Goal: Information Seeking & Learning: Learn about a topic

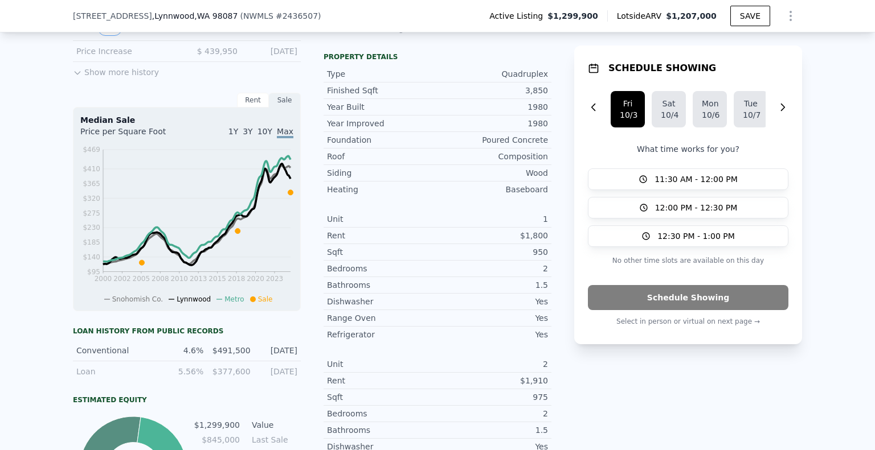
scroll to position [133, 0]
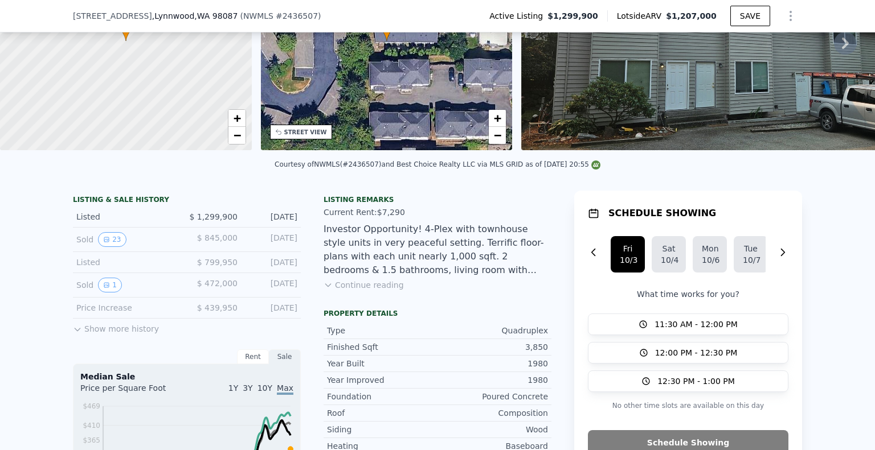
click at [376, 286] on button "Continue reading" at bounding box center [363, 285] width 80 height 11
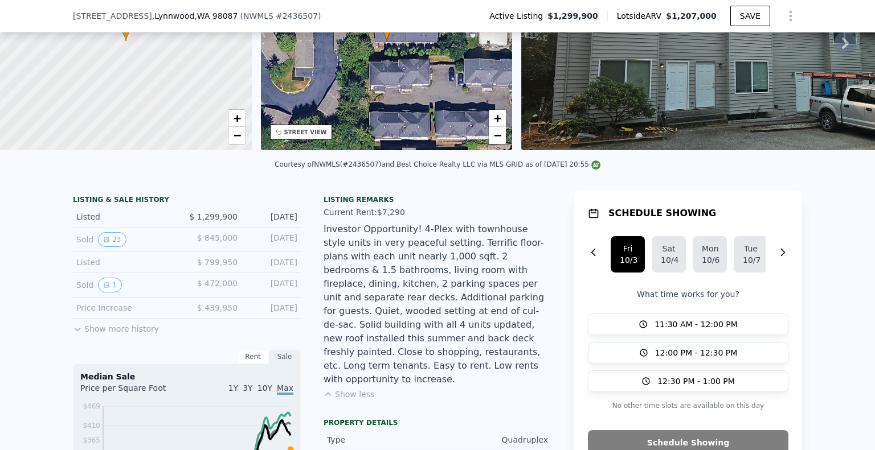
drag, startPoint x: 515, startPoint y: 195, endPoint x: 514, endPoint y: 181, distance: 14.3
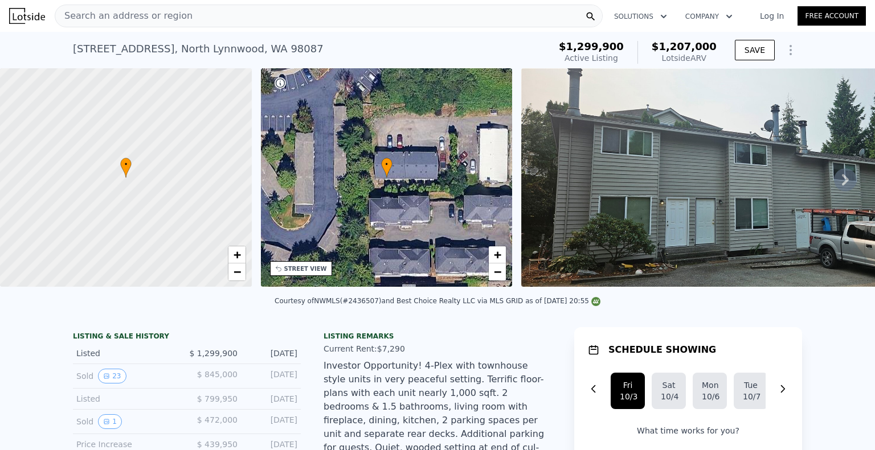
scroll to position [89, 0]
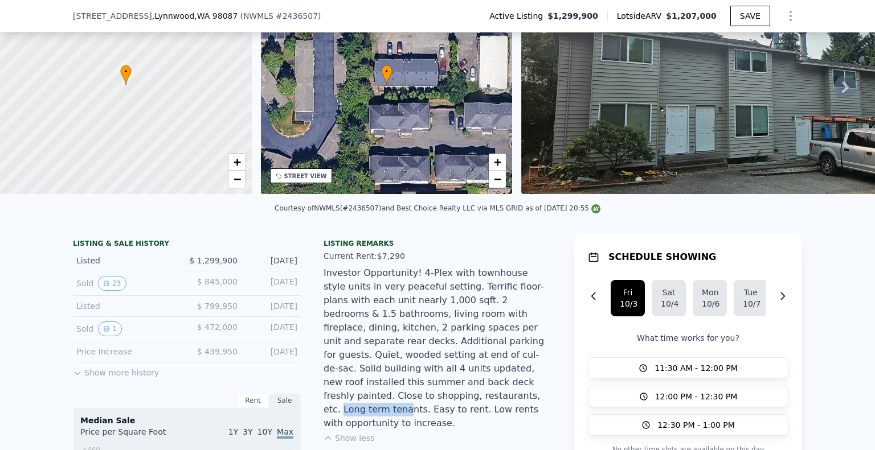
drag, startPoint x: 470, startPoint y: 382, endPoint x: 532, endPoint y: 384, distance: 62.7
click at [532, 384] on div "Investor Opportunity! 4-Plex with townhouse style units in very peaceful settin…" at bounding box center [437, 349] width 228 height 164
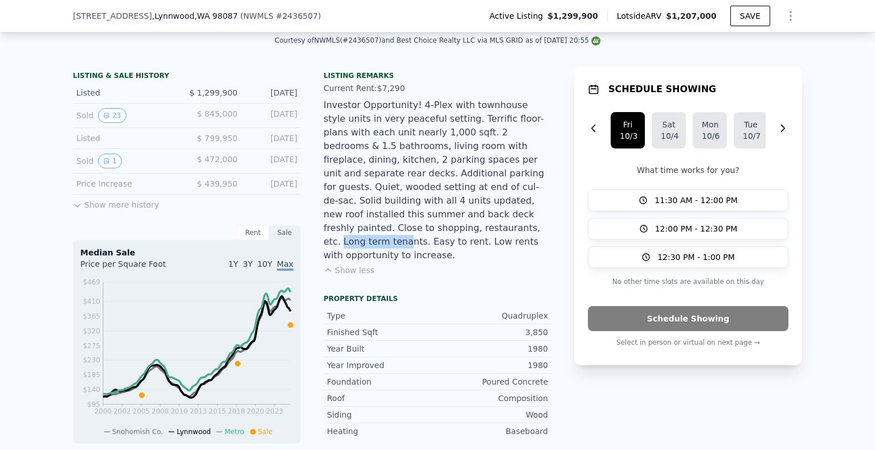
scroll to position [253, 0]
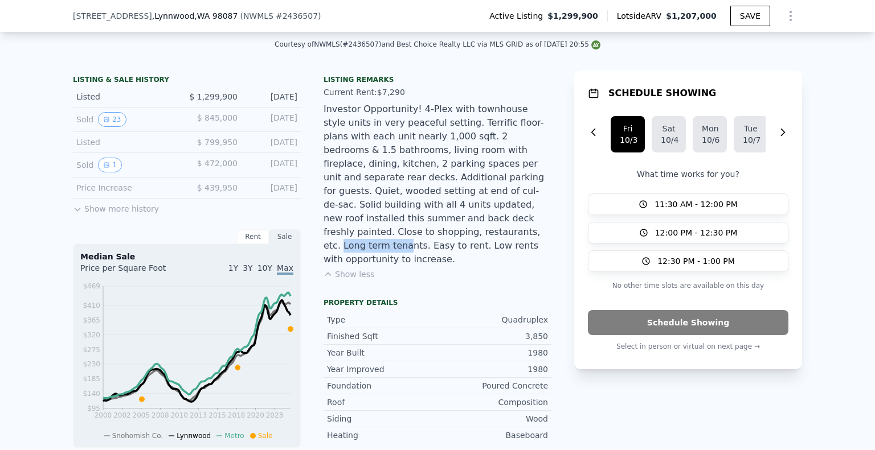
click at [448, 223] on div "Investor Opportunity! 4-Plex with townhouse style units in very peaceful settin…" at bounding box center [437, 185] width 228 height 164
click at [456, 163] on div "Investor Opportunity! 4-Plex with townhouse style units in very peaceful settin…" at bounding box center [437, 185] width 228 height 164
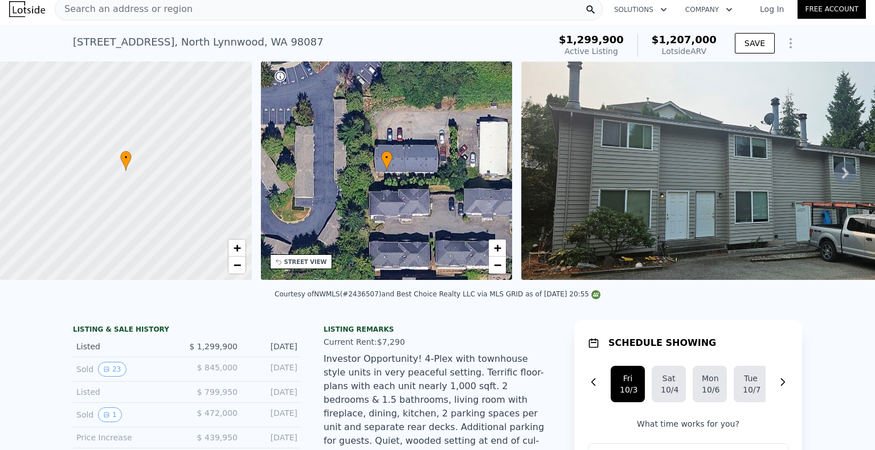
scroll to position [4, 0]
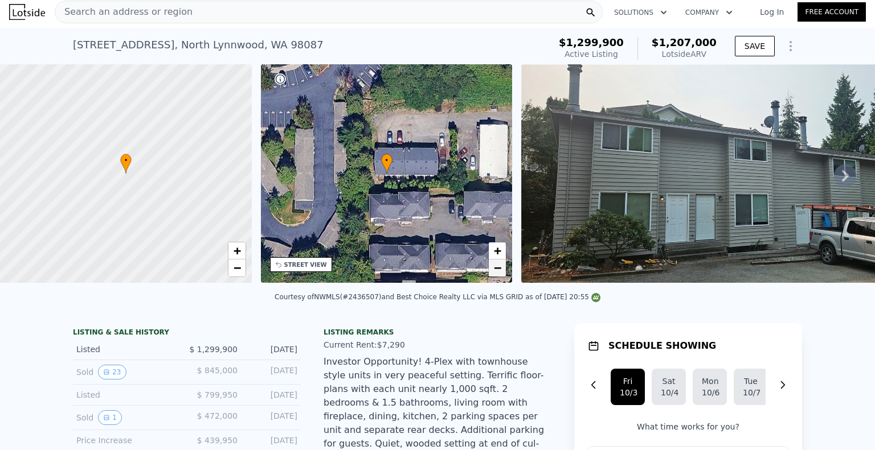
click at [498, 267] on span "−" at bounding box center [497, 268] width 7 height 14
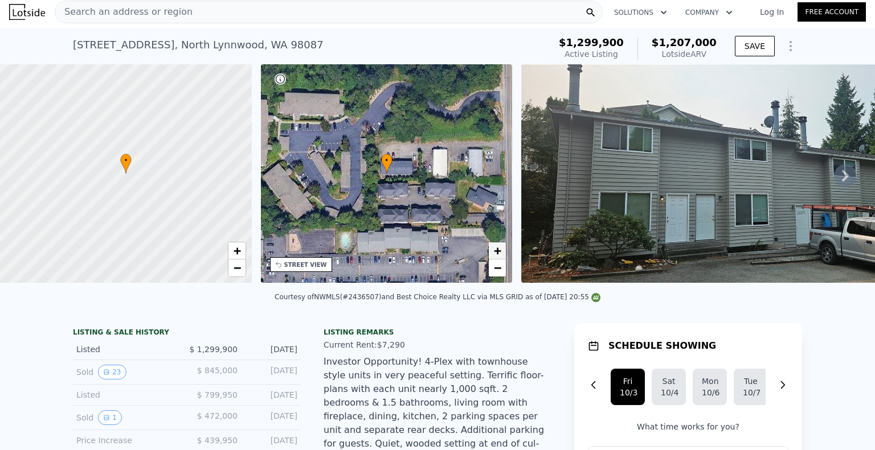
click at [499, 248] on span "+" at bounding box center [497, 251] width 7 height 14
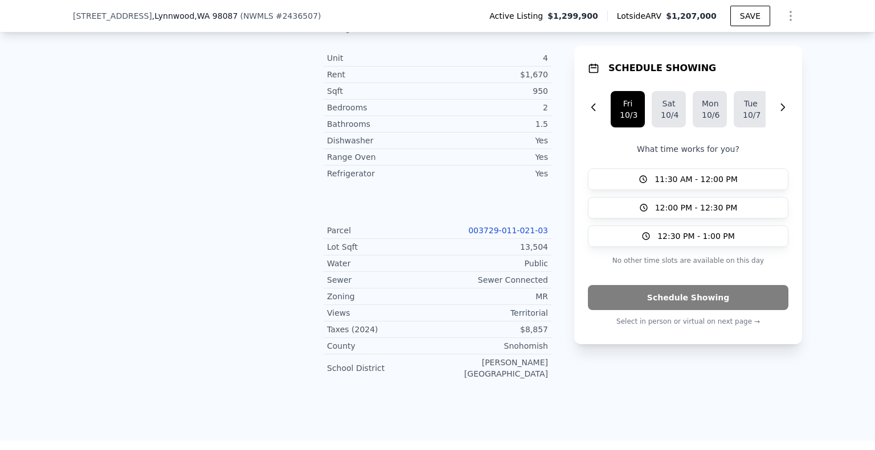
scroll to position [1099, 0]
click at [515, 223] on link "003729-011-021-03" at bounding box center [508, 227] width 80 height 9
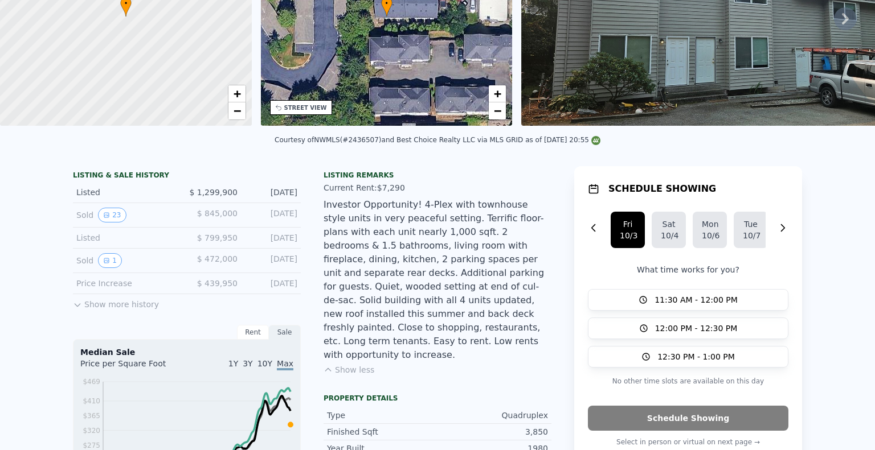
scroll to position [0, 0]
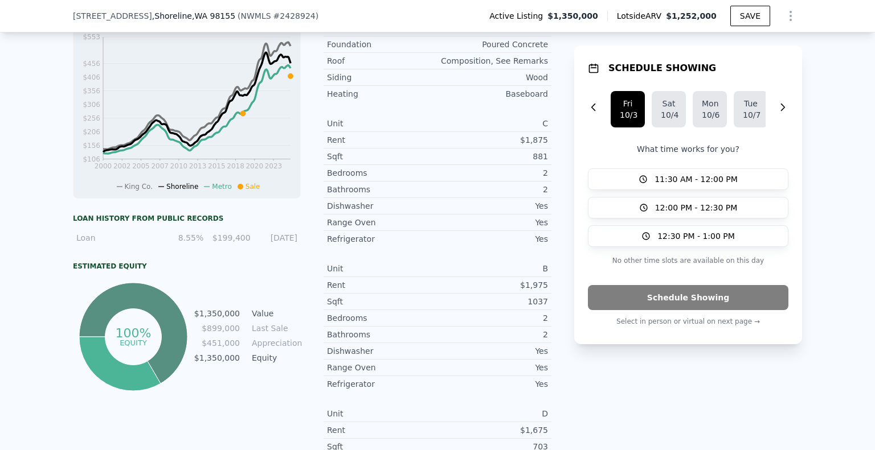
scroll to position [462, 0]
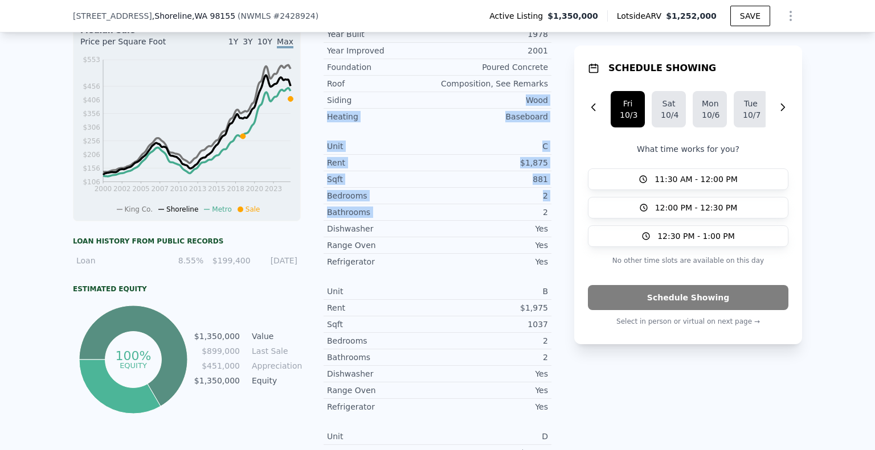
drag, startPoint x: 449, startPoint y: 93, endPoint x: 448, endPoint y: 215, distance: 121.9
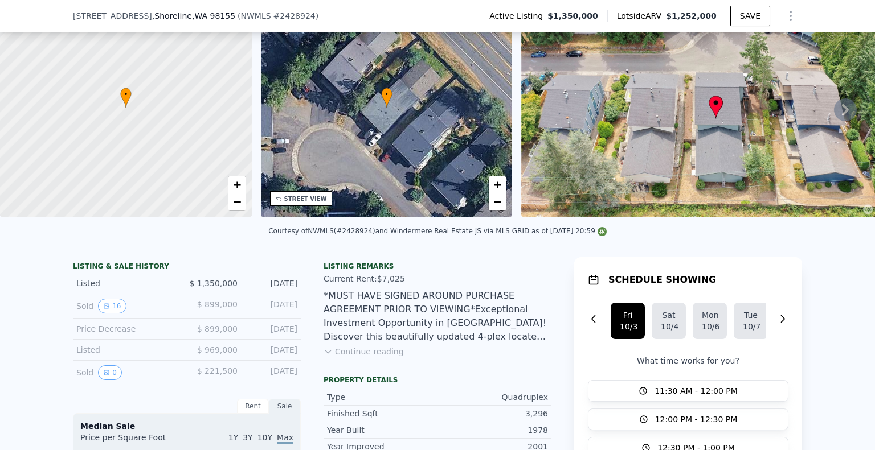
scroll to position [65, 0]
